Goal: Register for event/course

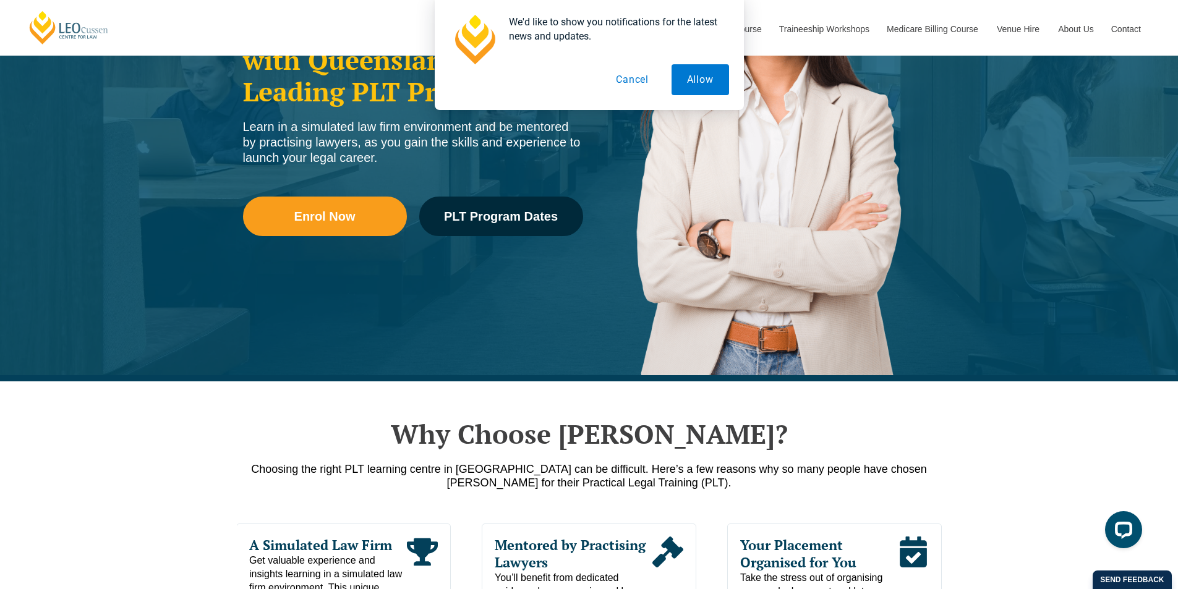
click at [627, 85] on button "Cancel" at bounding box center [632, 79] width 64 height 31
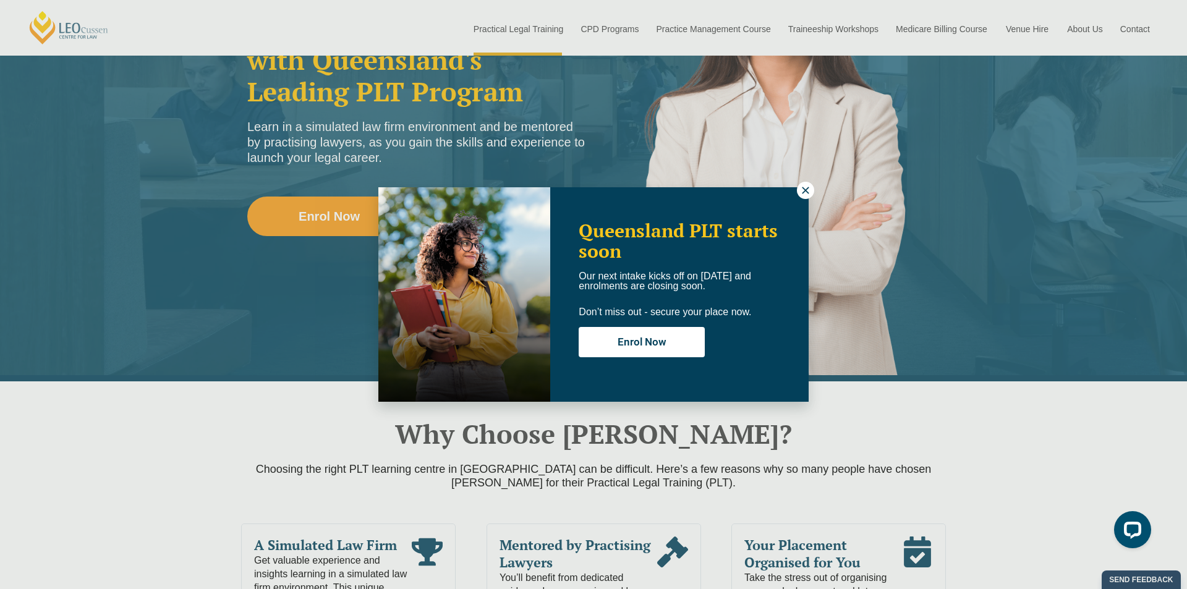
click at [805, 193] on icon at bounding box center [805, 190] width 11 height 11
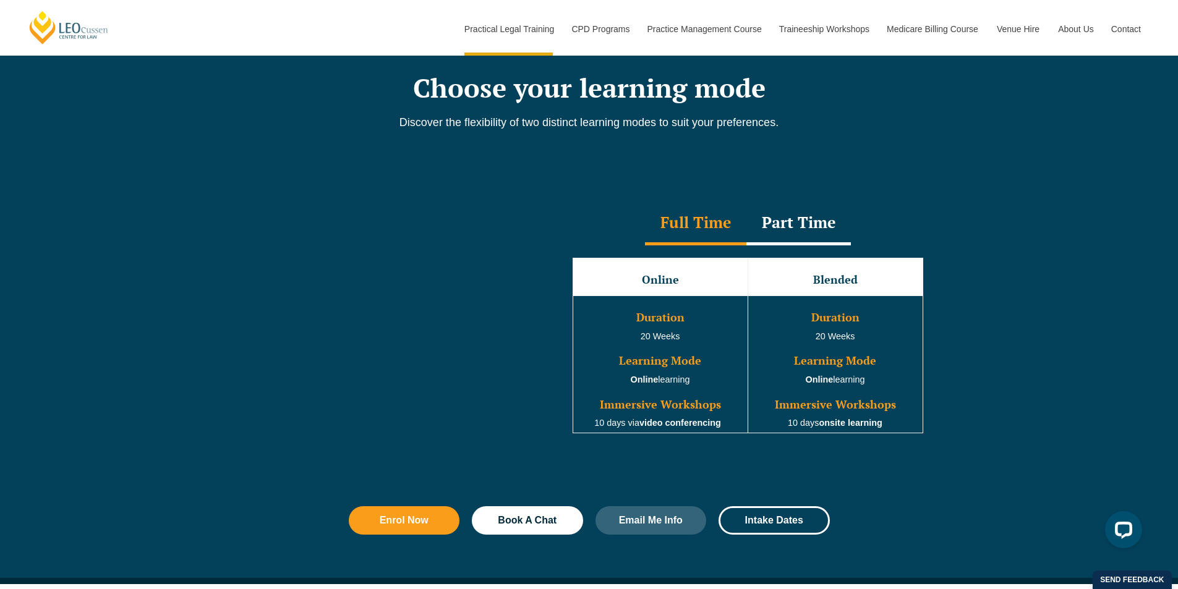
scroll to position [1051, 0]
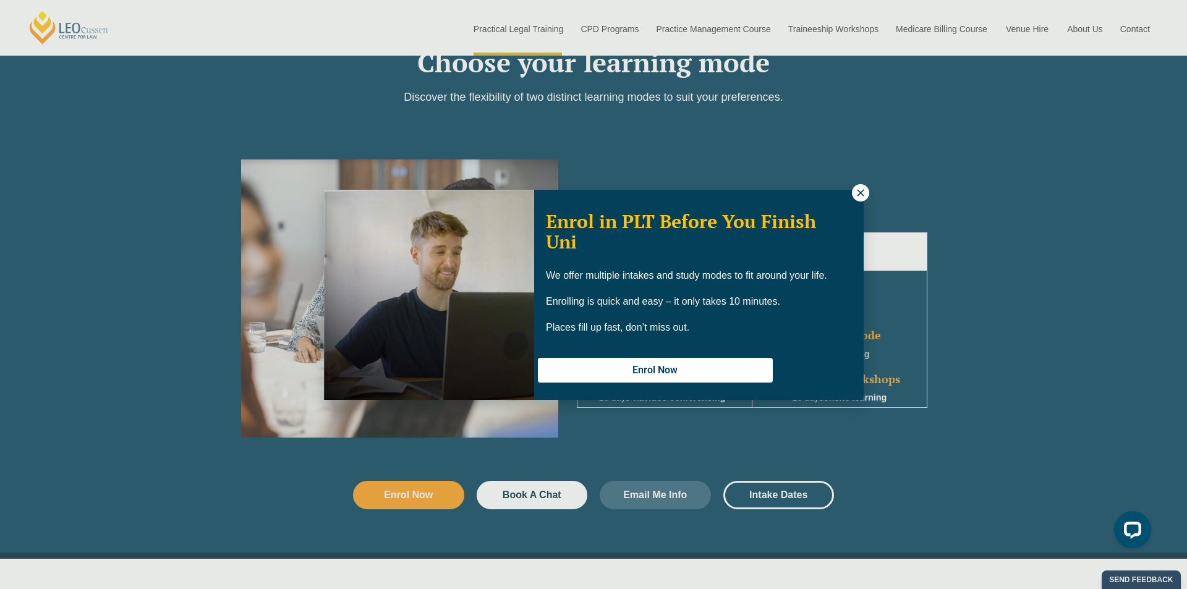
click at [863, 195] on icon at bounding box center [860, 192] width 7 height 7
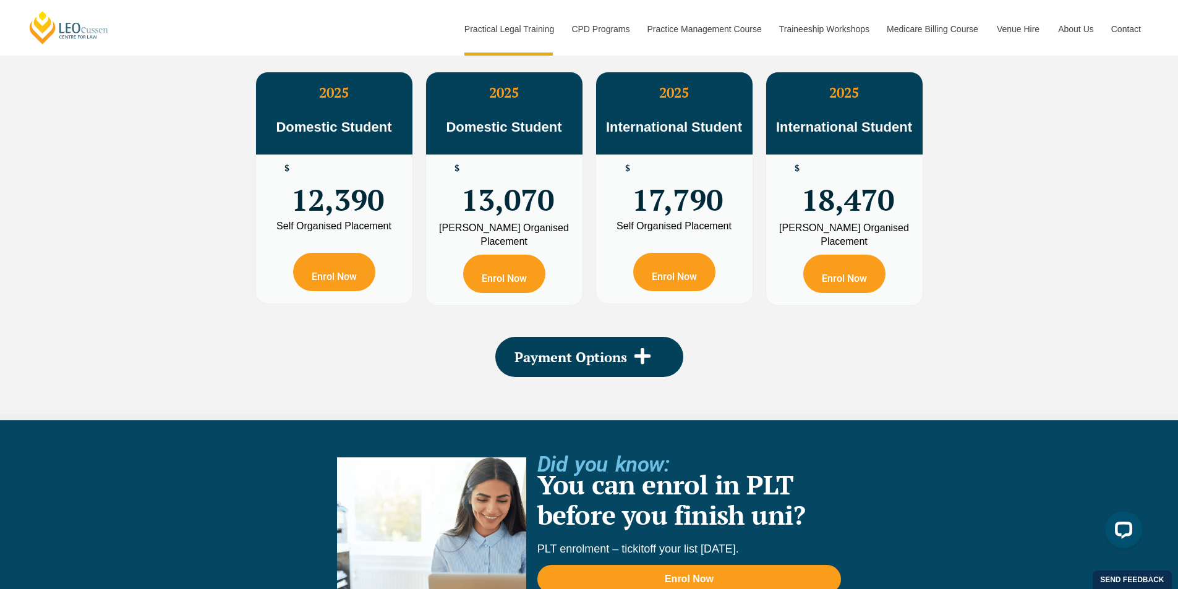
scroll to position [2287, 0]
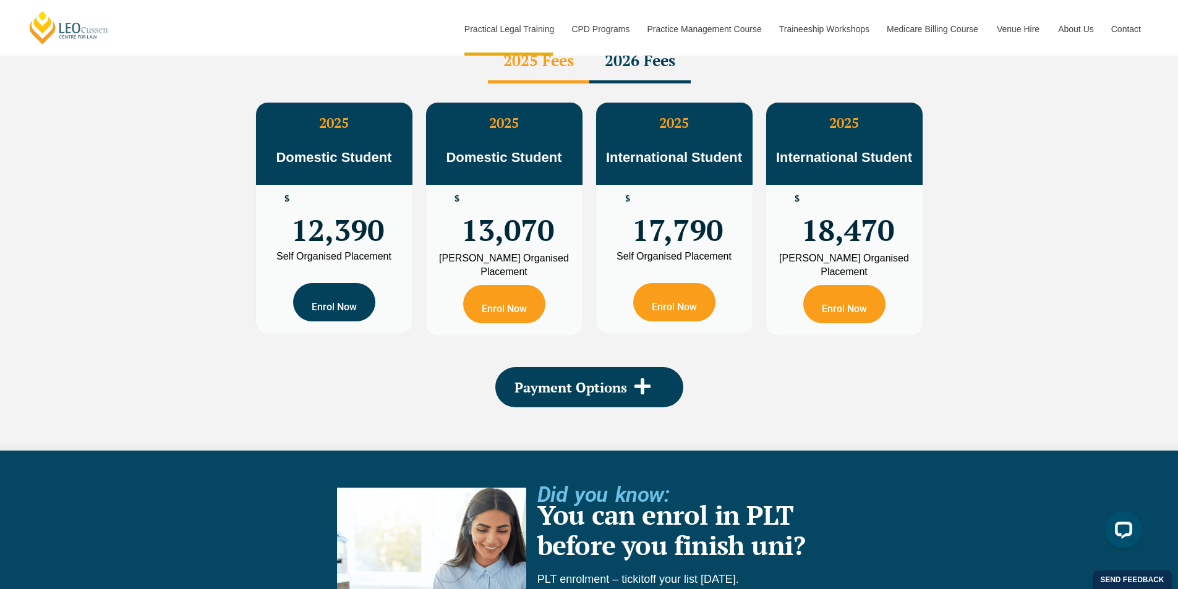
click at [345, 283] on link "Enrol Now" at bounding box center [334, 302] width 82 height 38
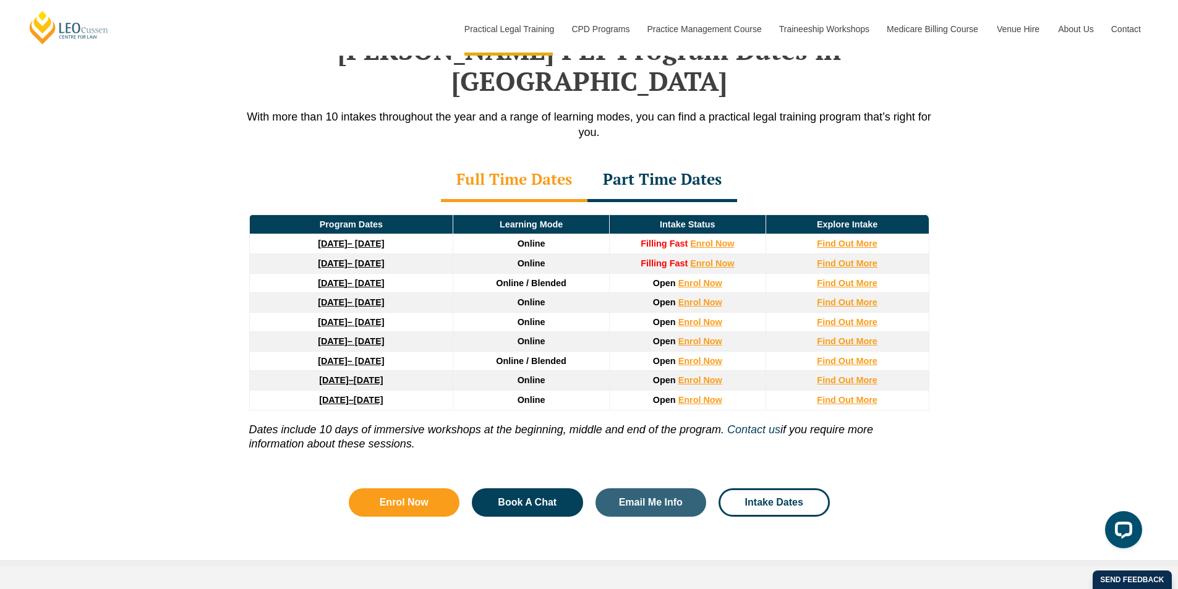
scroll to position [1484, 0]
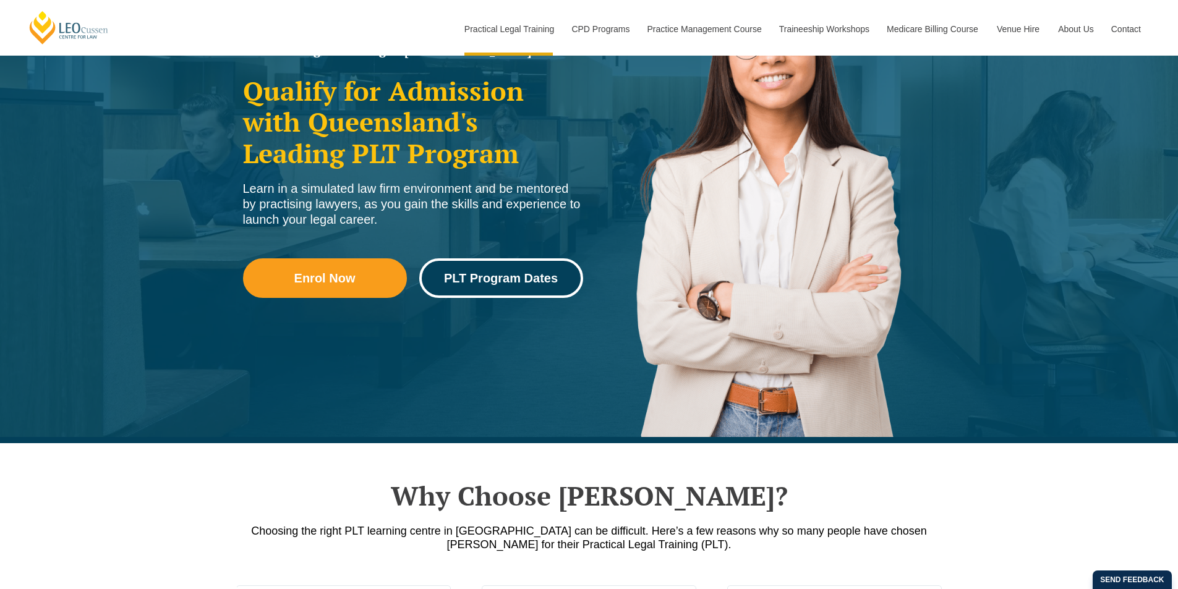
click at [495, 276] on span "PLT Program Dates" at bounding box center [501, 278] width 114 height 12
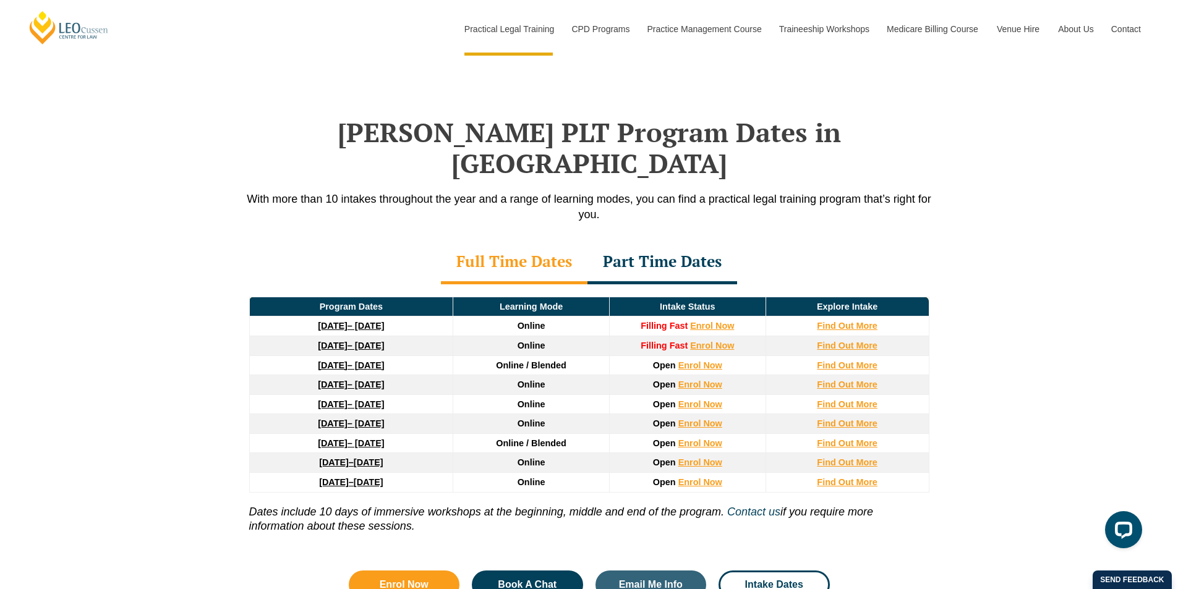
scroll to position [1613, 0]
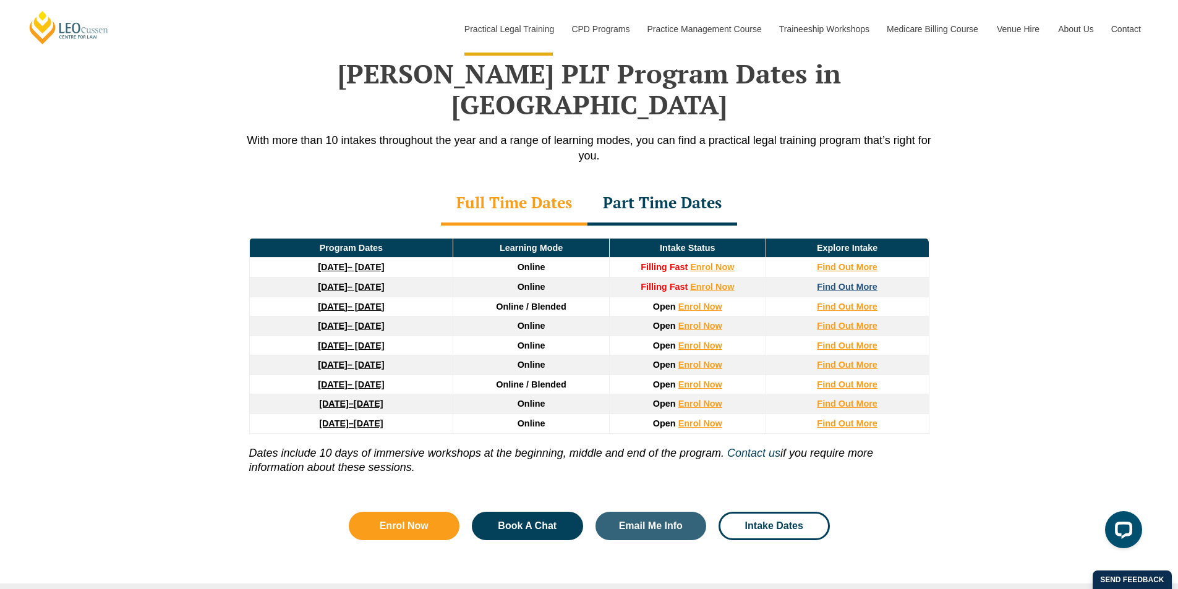
click at [831, 282] on strong "Find Out More" at bounding box center [847, 287] width 61 height 10
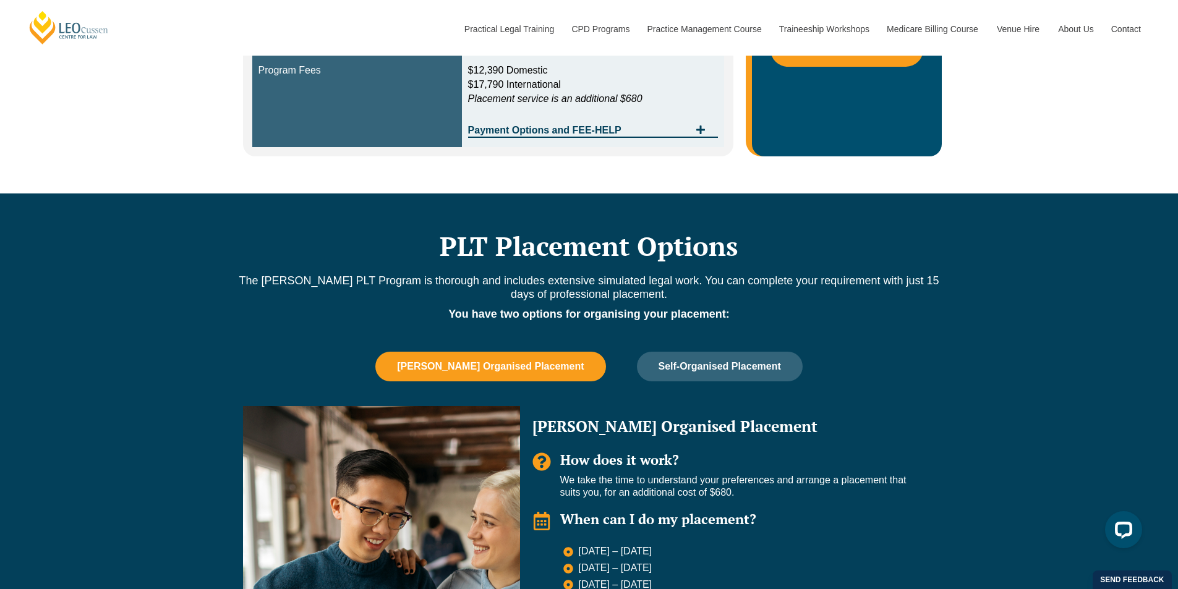
scroll to position [680, 0]
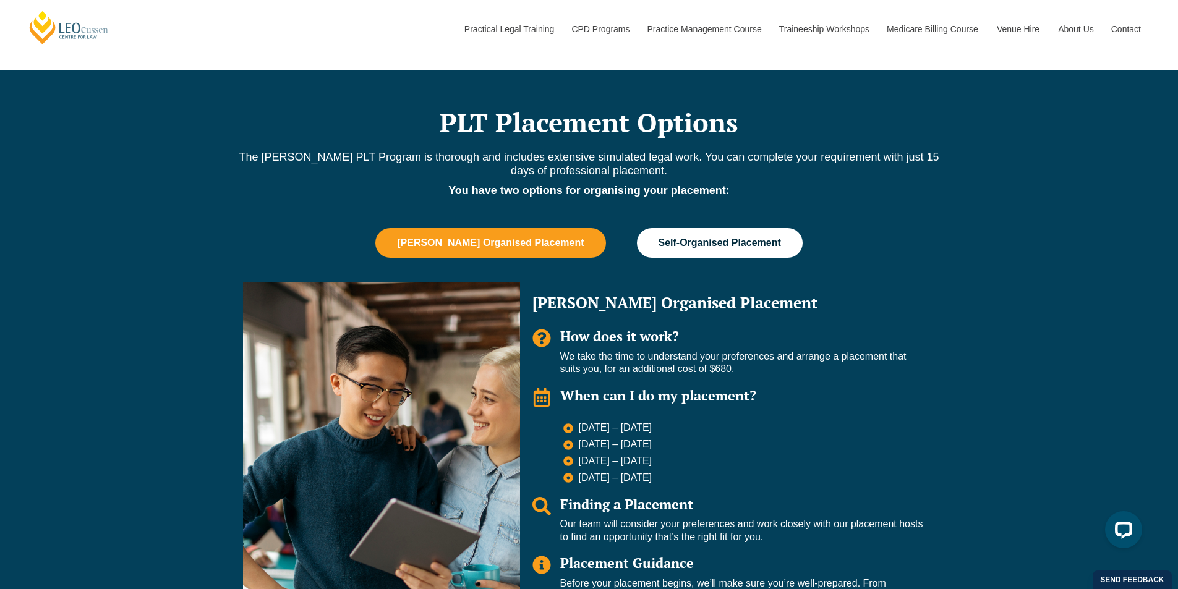
click at [702, 237] on button "Self-Organised Placement" at bounding box center [720, 243] width 166 height 30
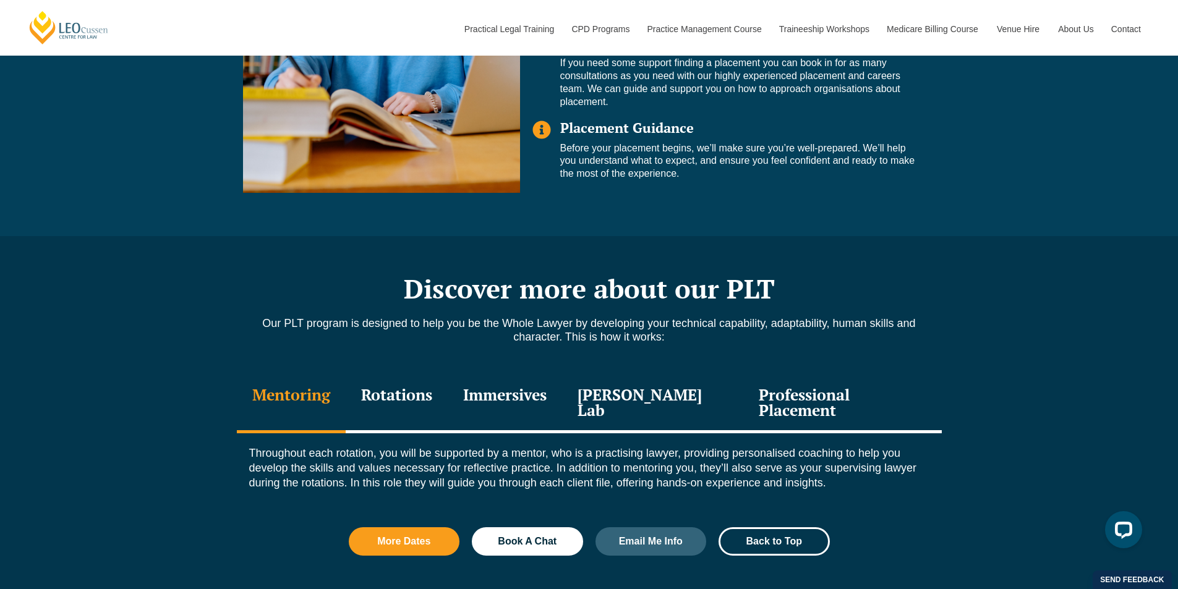
scroll to position [1175, 0]
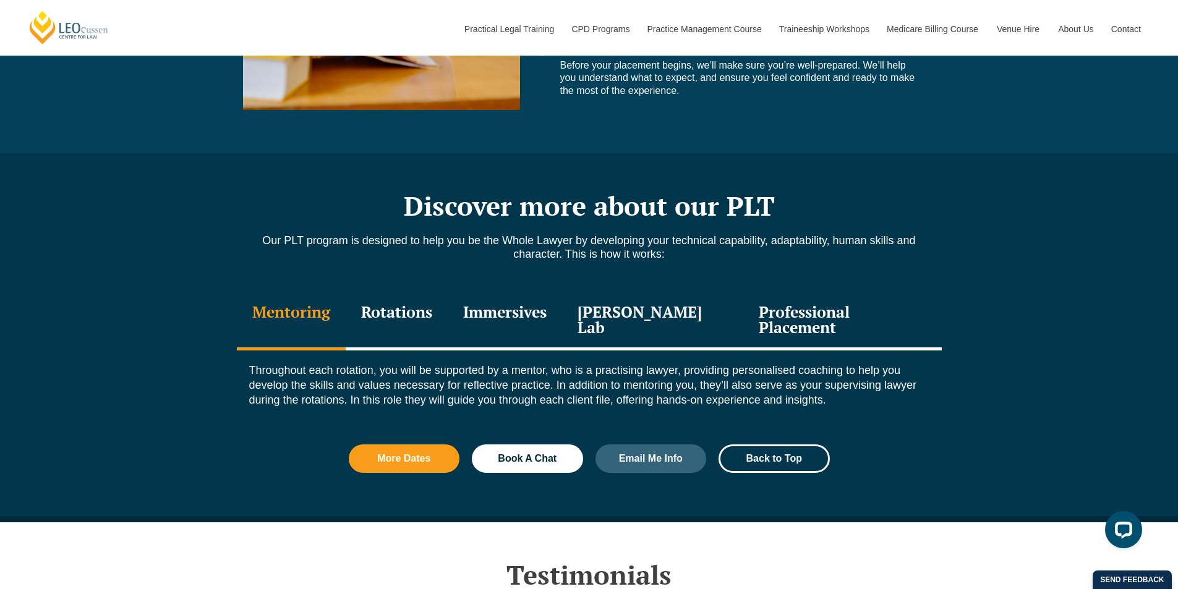
click at [405, 307] on div "Rotations" at bounding box center [397, 321] width 102 height 59
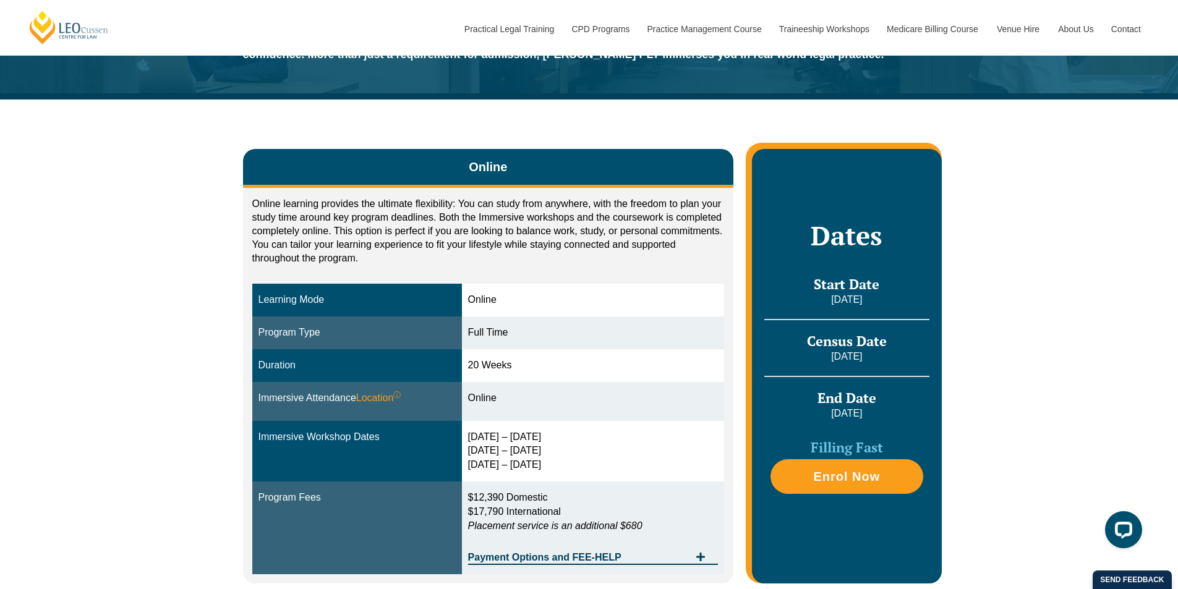
scroll to position [124, 0]
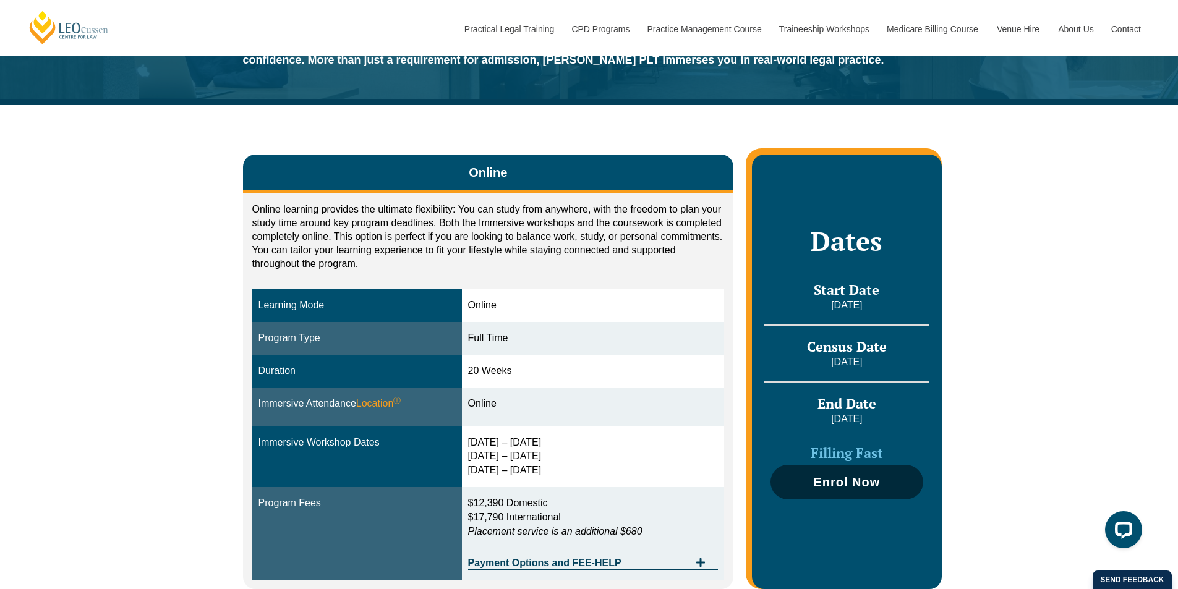
click at [843, 477] on span "Enrol Now" at bounding box center [846, 482] width 67 height 12
